Goal: Find specific page/section: Find specific page/section

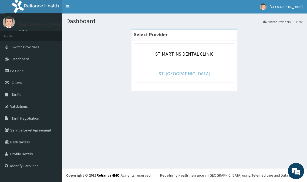
click at [183, 74] on link "ST. [GEOGRAPHIC_DATA]" at bounding box center [185, 73] width 52 height 6
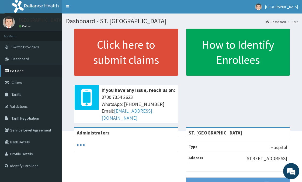
click at [20, 69] on link "PA Code" at bounding box center [31, 71] width 62 height 12
